Goal: Information Seeking & Learning: Learn about a topic

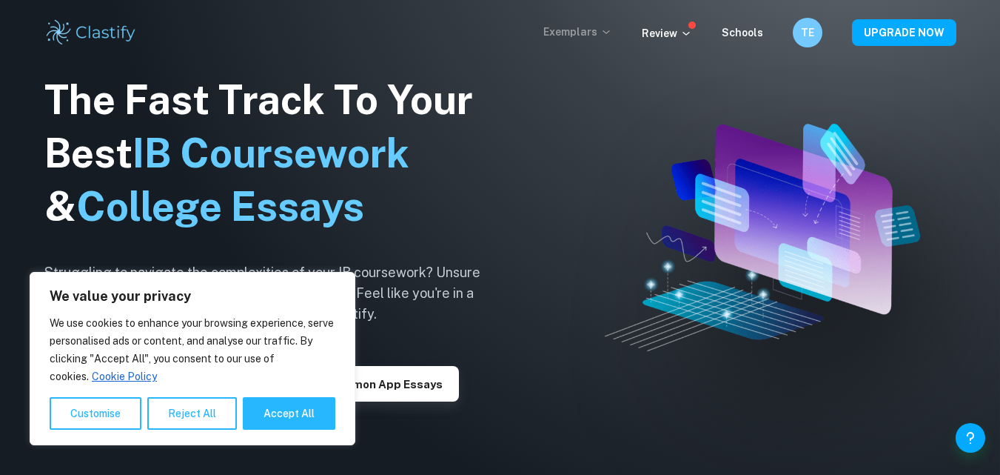
click at [606, 25] on p "Exemplars" at bounding box center [578, 32] width 69 height 16
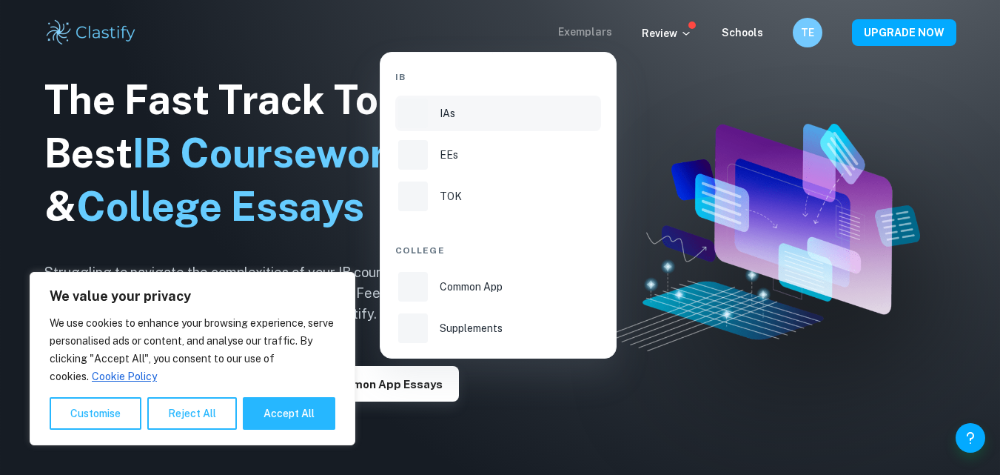
click at [464, 114] on div "IAs" at bounding box center [519, 113] width 158 height 16
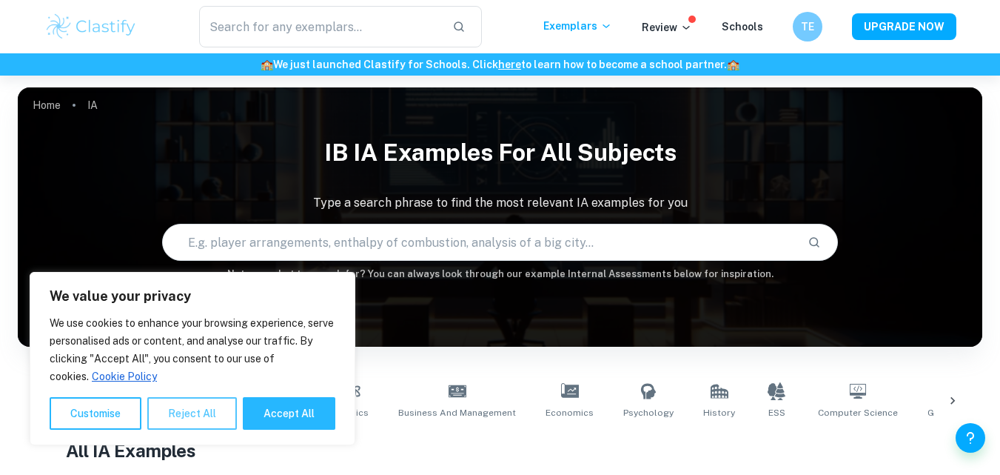
click at [191, 406] on button "Reject All" at bounding box center [192, 413] width 90 height 33
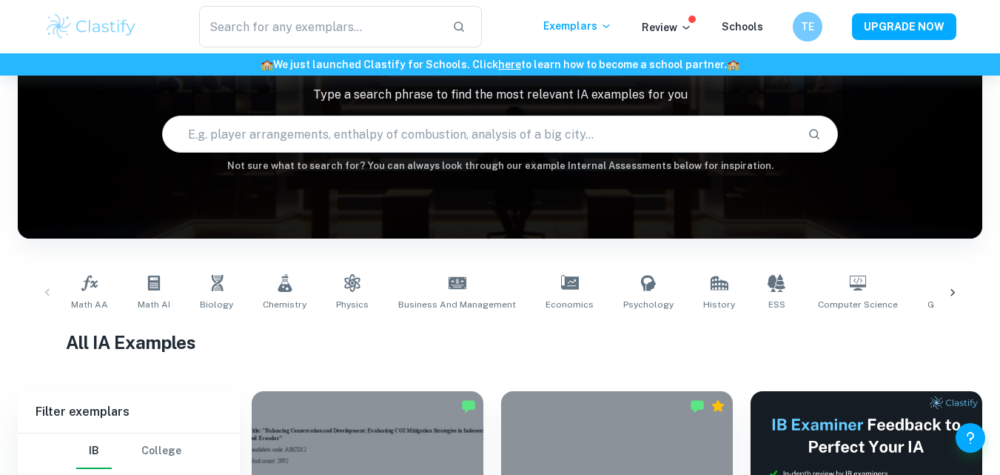
scroll to position [273, 0]
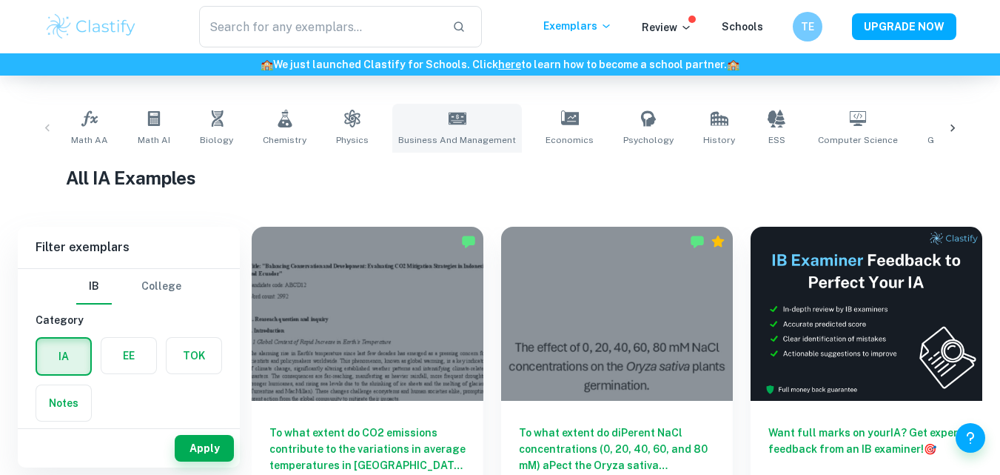
click at [459, 132] on link "Business and Management" at bounding box center [457, 128] width 130 height 49
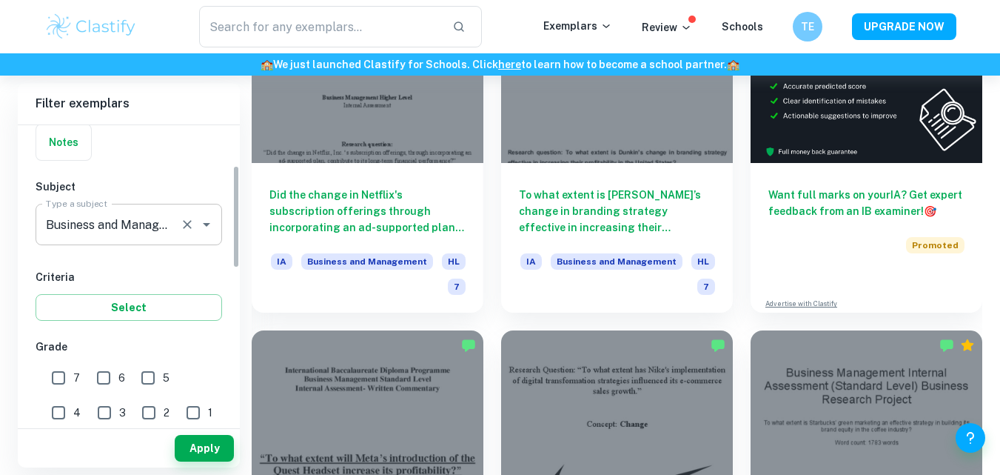
scroll to position [116, 0]
click at [59, 379] on input "7" at bounding box center [59, 379] width 30 height 30
checkbox input "true"
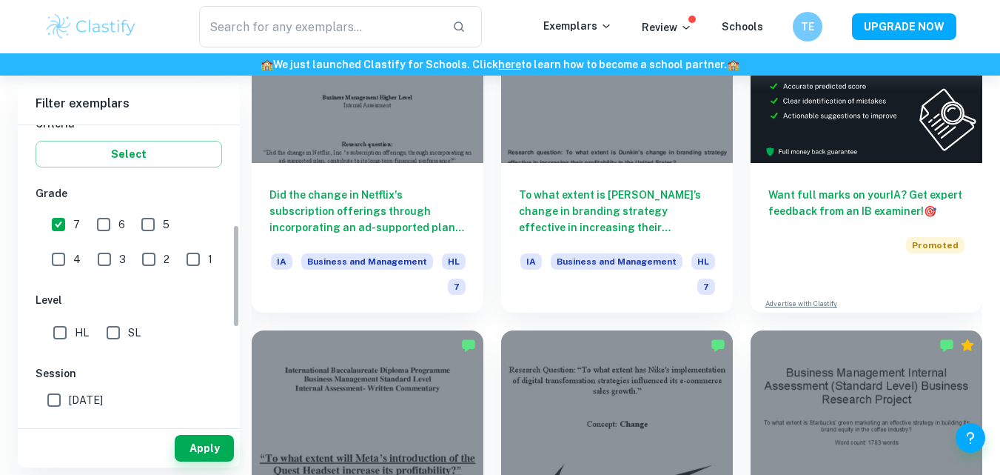
scroll to position [312, 0]
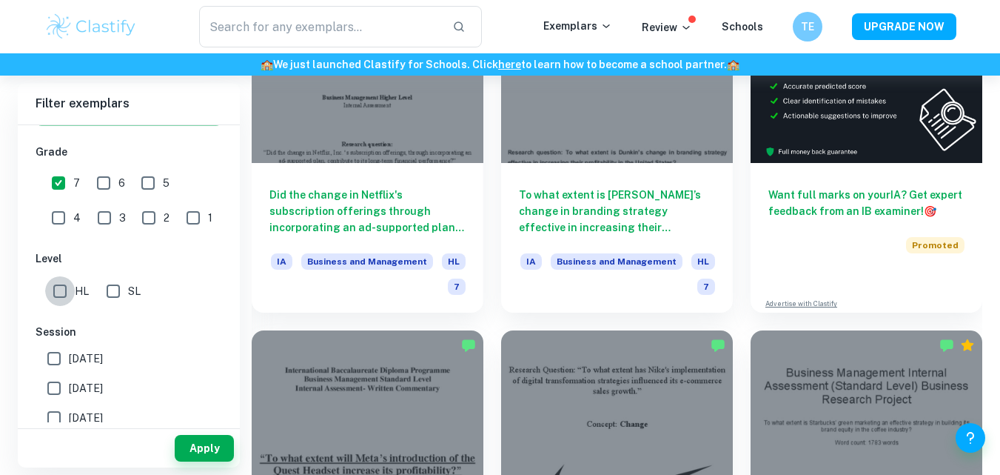
click at [67, 290] on input "HL" at bounding box center [60, 291] width 30 height 30
checkbox input "true"
click at [210, 440] on button "Apply" at bounding box center [204, 448] width 59 height 27
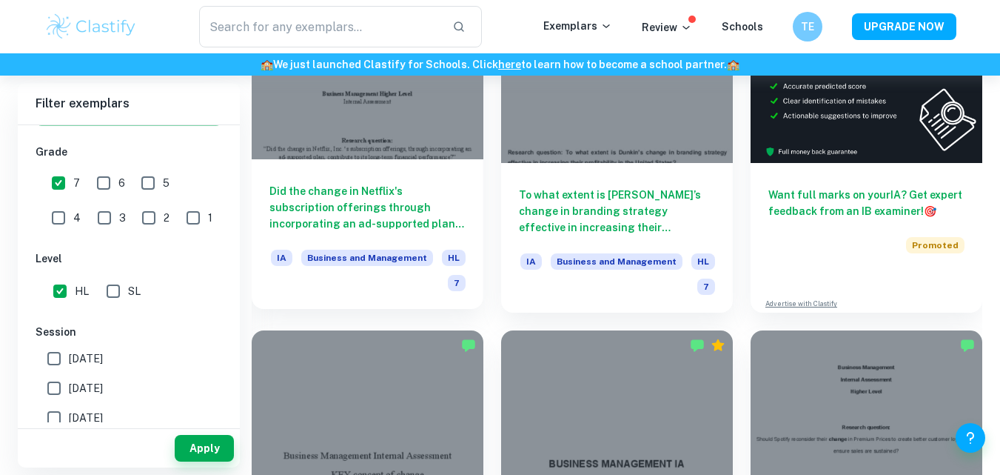
click at [399, 237] on div "Did the change in Netflix's subscription offerings through incorporating an ad-…" at bounding box center [368, 234] width 232 height 150
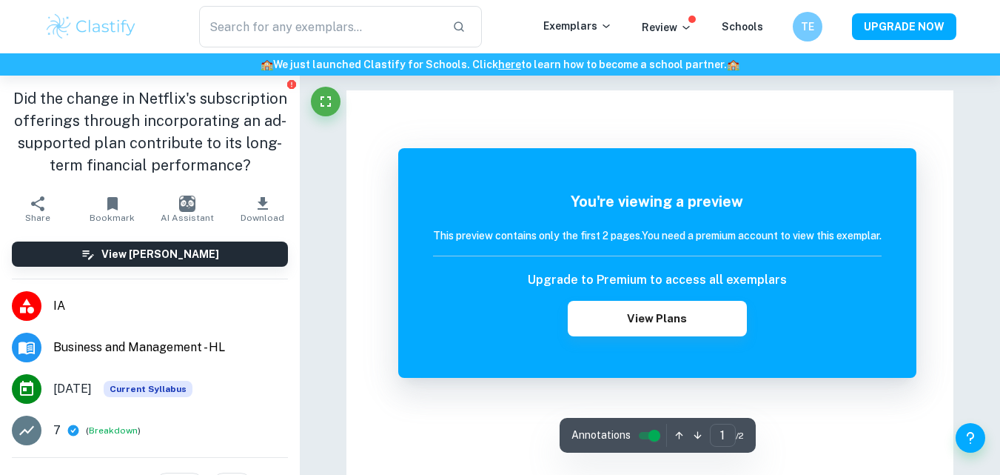
scroll to position [127, 0]
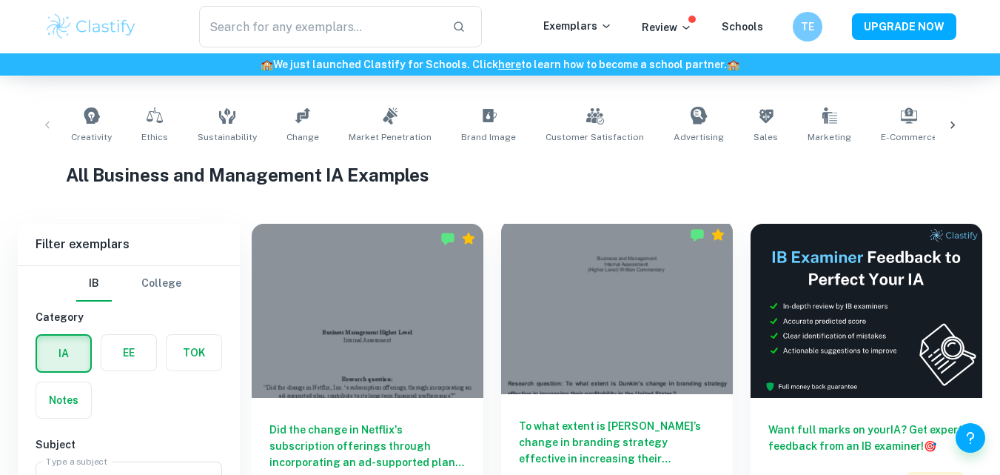
scroll to position [621, 0]
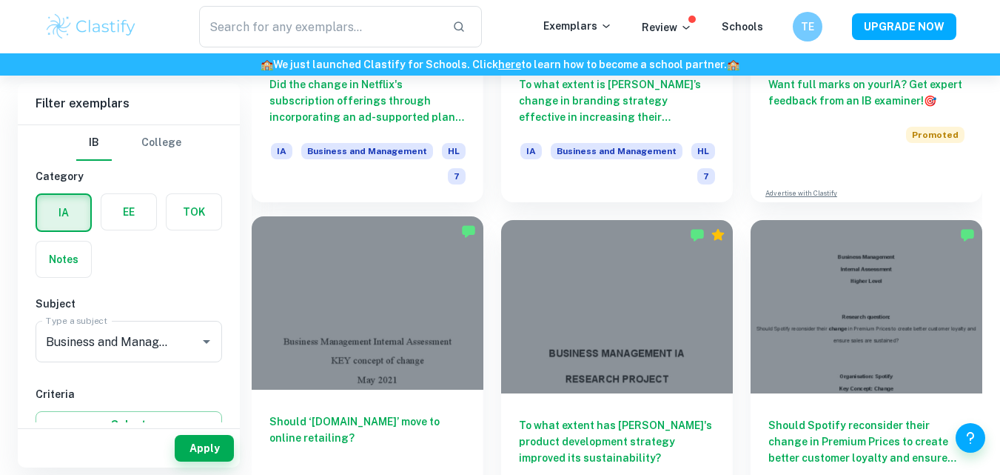
click at [330, 341] on div at bounding box center [368, 303] width 232 height 174
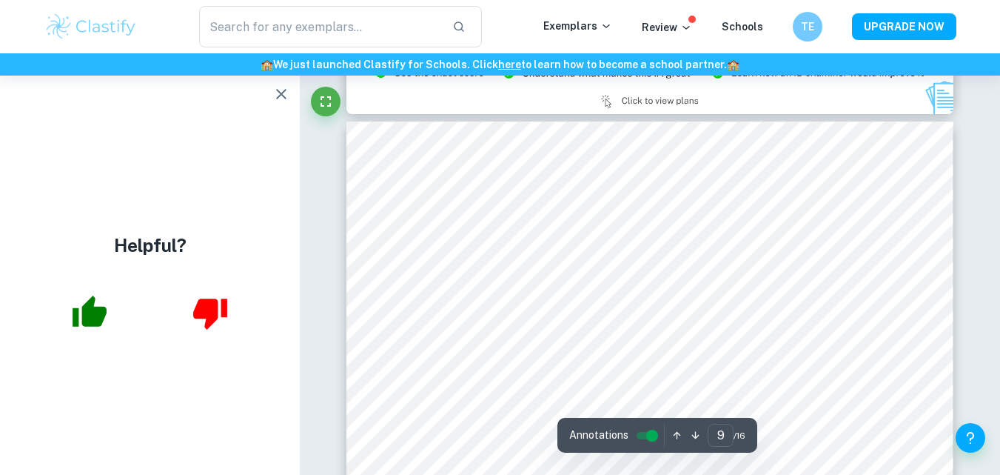
scroll to position [7191, 0]
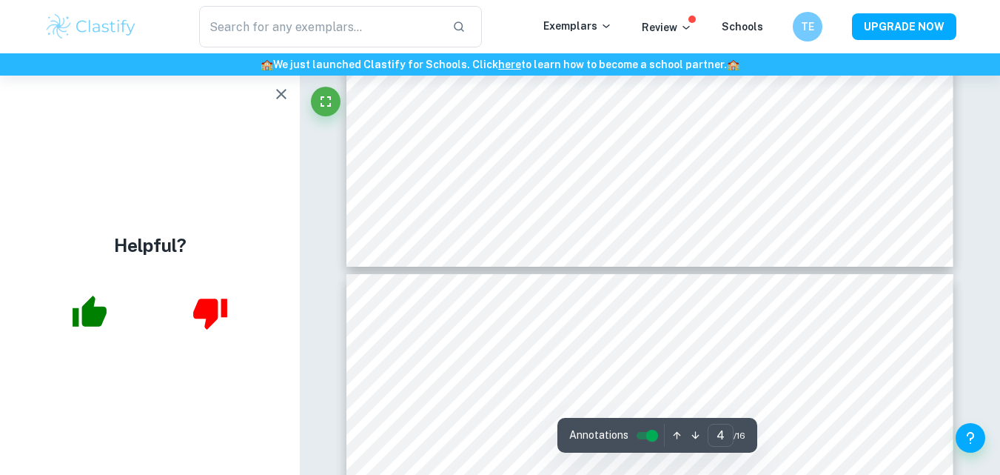
type input "5"
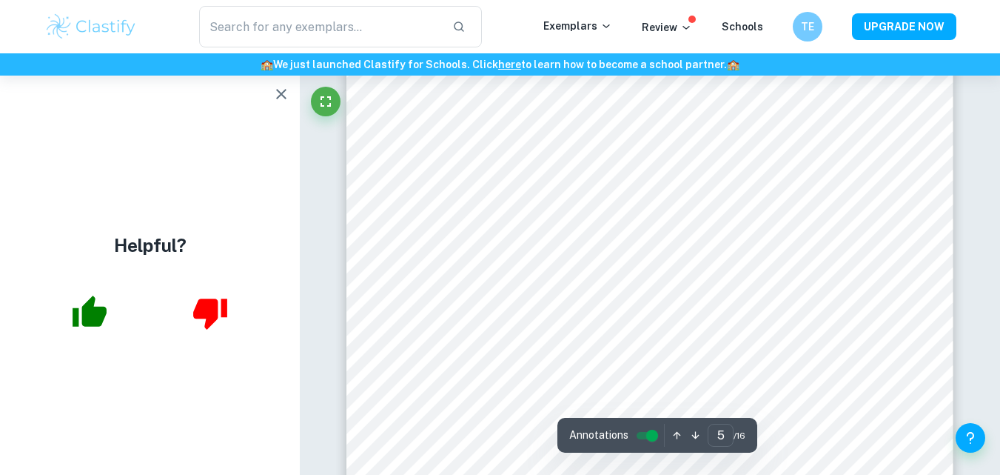
scroll to position [3852, 0]
